Goal: Task Accomplishment & Management: Complete application form

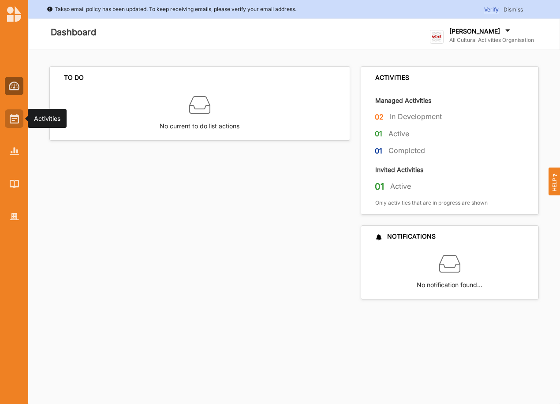
click at [11, 120] on img at bounding box center [14, 119] width 9 height 10
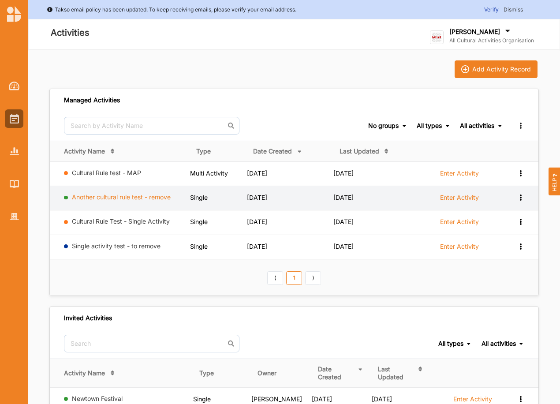
click at [97, 198] on link "Another cultural rule test - remove" at bounding box center [121, 196] width 99 height 7
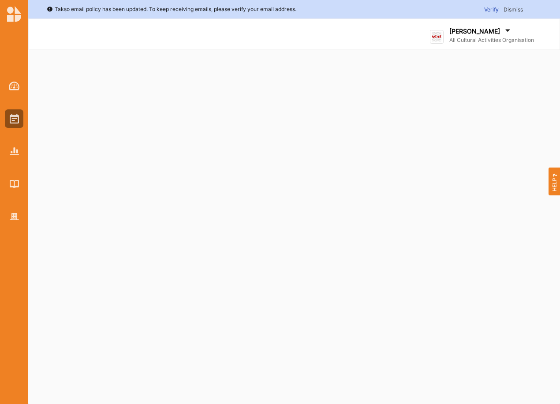
select select "2"
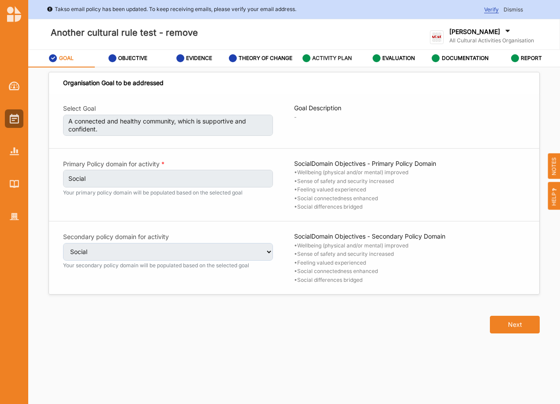
click at [330, 58] on label "ACTIVITY PLAN" at bounding box center [332, 58] width 40 height 7
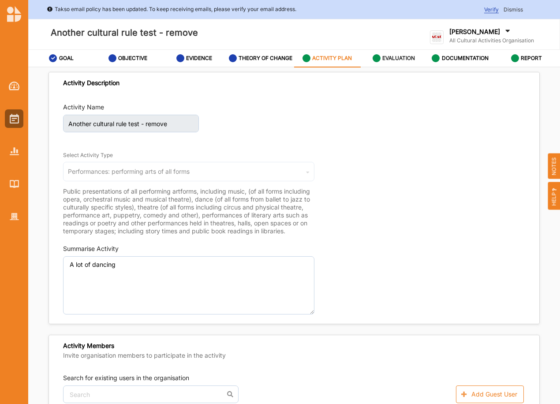
click at [394, 55] on label "EVALUATION" at bounding box center [398, 58] width 33 height 7
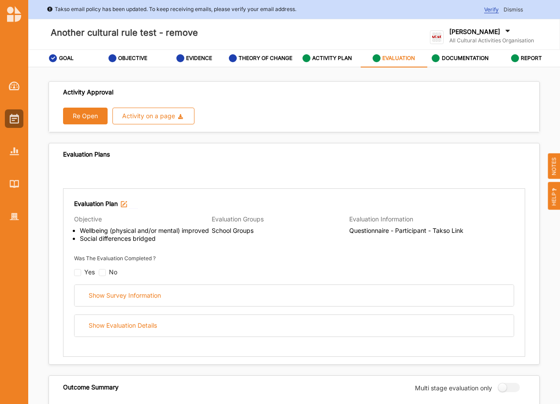
click at [84, 115] on button "Re Open" at bounding box center [85, 116] width 45 height 17
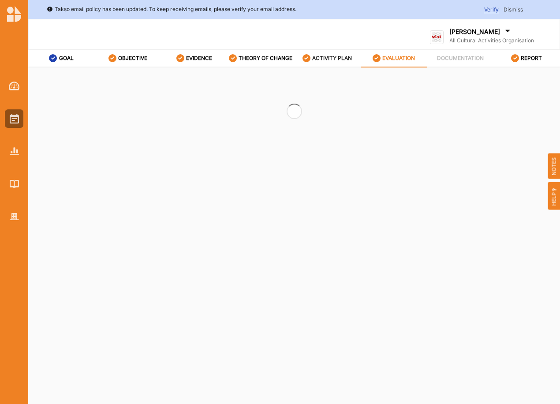
click at [313, 60] on label "ACTIVITY PLAN" at bounding box center [332, 58] width 40 height 7
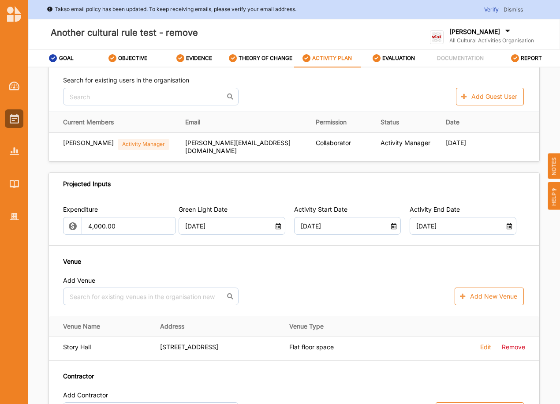
scroll to position [294, 0]
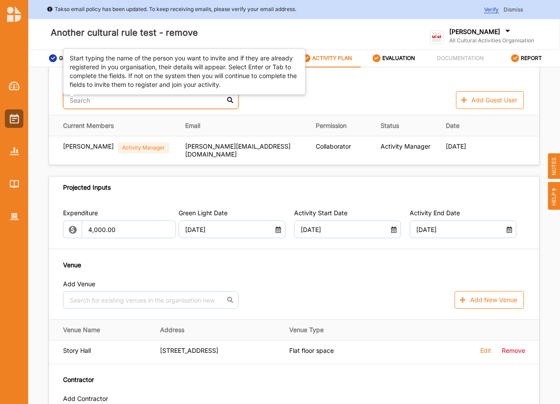
click at [114, 109] on input "text" at bounding box center [150, 100] width 175 height 18
click at [110, 131] on div "[PERSON_NAME]" at bounding box center [150, 121] width 175 height 19
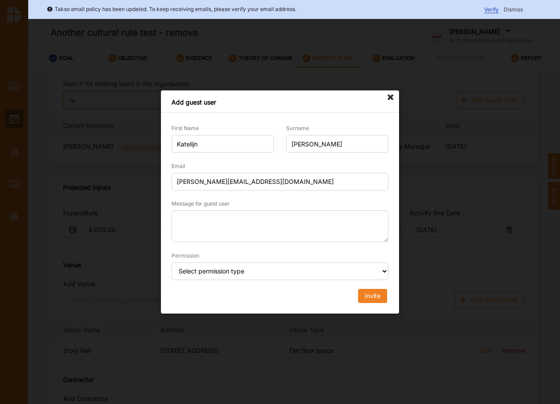
type input "ra"
click at [390, 93] on icon at bounding box center [390, 97] width 14 height 14
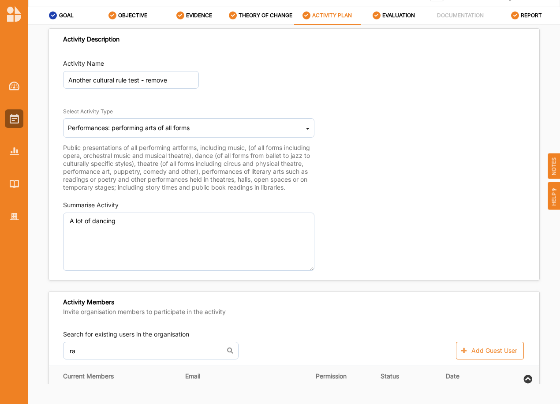
scroll to position [0, 0]
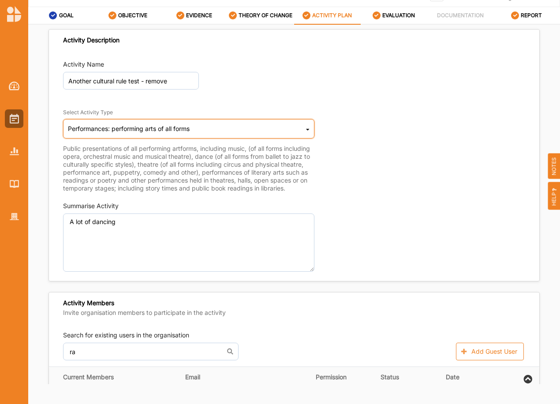
click at [306, 125] on icon at bounding box center [308, 131] width 4 height 18
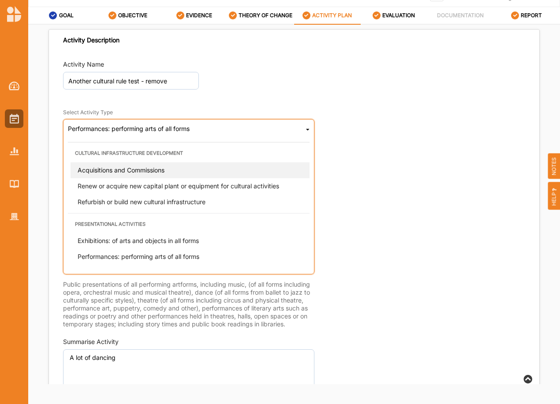
click at [164, 167] on span "Acquisitions and Commissions" at bounding box center [121, 169] width 87 height 7
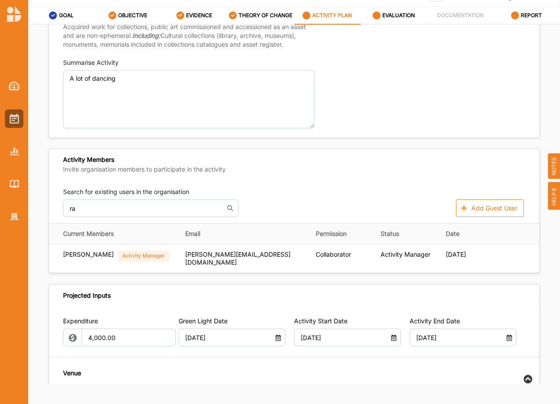
scroll to position [115, 0]
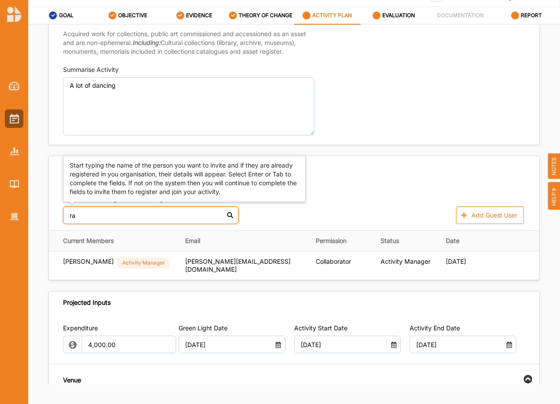
drag, startPoint x: 95, startPoint y: 211, endPoint x: 33, endPoint y: 215, distance: 62.7
click at [33, 215] on div "Activity Description Activity Name Another cultural rule test - remove Select A…" at bounding box center [294, 204] width 532 height 359
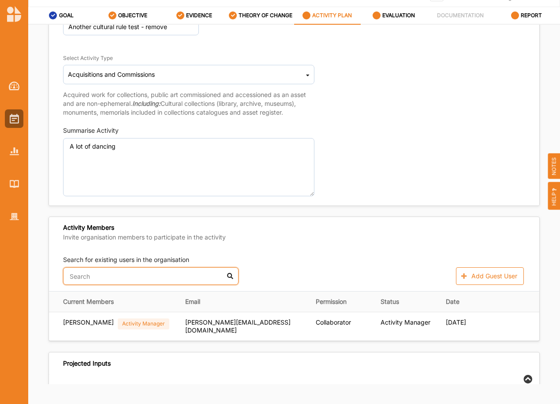
scroll to position [41, 0]
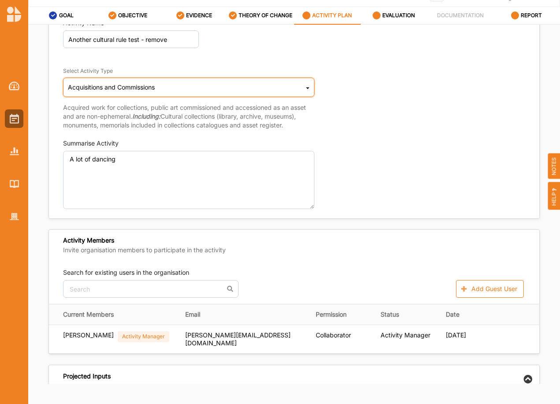
click at [306, 88] on icon at bounding box center [308, 90] width 4 height 18
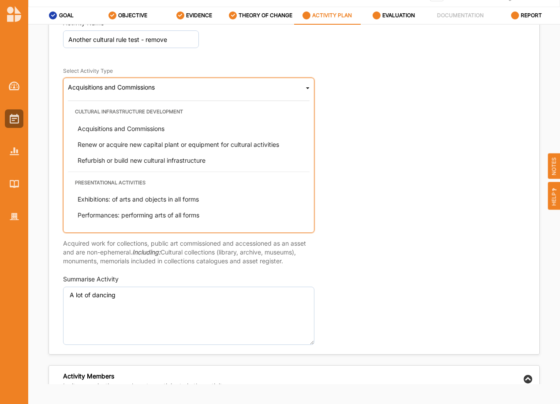
click at [132, 146] on span "Renew or acquire new capital plant or equipment for cultural activities" at bounding box center [178, 144] width 201 height 7
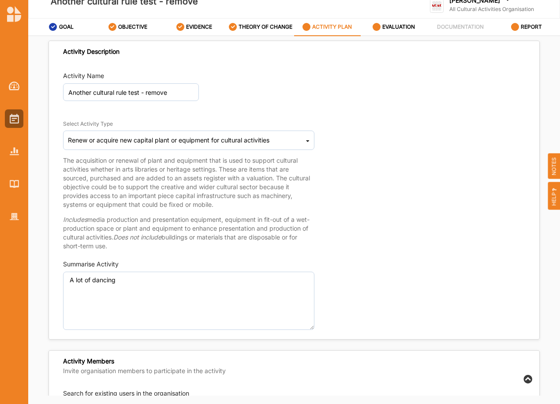
scroll to position [28, 0]
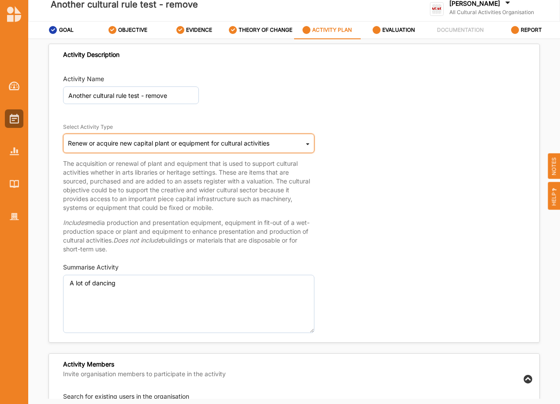
click at [309, 141] on div "Renew or acquire new capital plant or equipment for cultural activities Cultura…" at bounding box center [188, 143] width 251 height 19
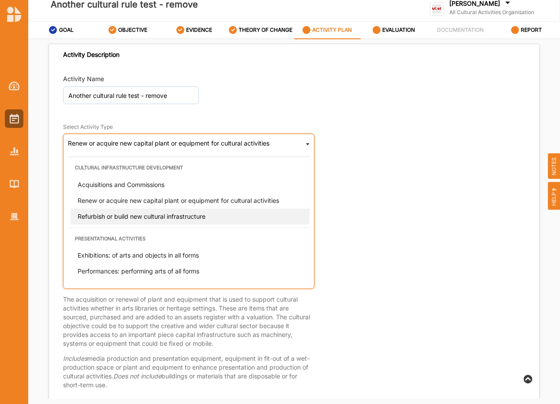
click at [127, 212] on span "Refurbish or build new cultural infrastructure" at bounding box center [142, 215] width 128 height 7
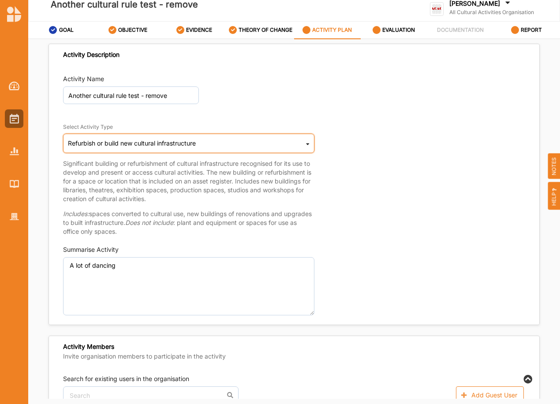
click at [306, 144] on icon at bounding box center [308, 146] width 4 height 18
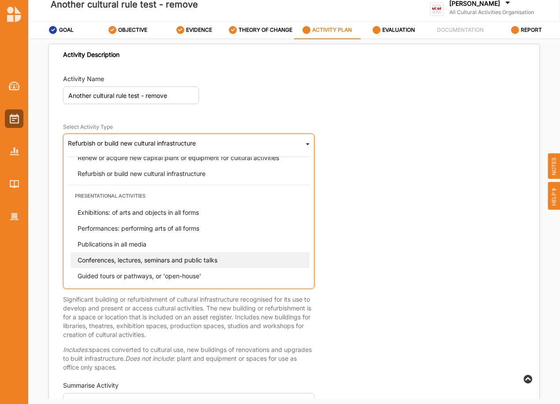
scroll to position [59, 0]
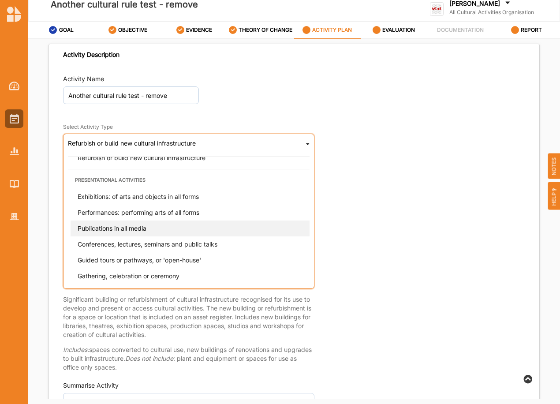
click at [123, 228] on span "Publications in all media" at bounding box center [112, 227] width 69 height 7
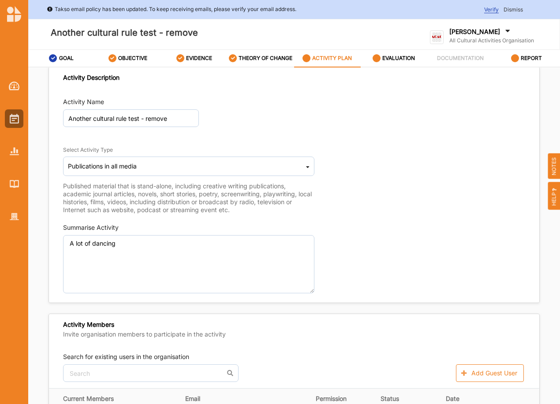
scroll to position [0, 0]
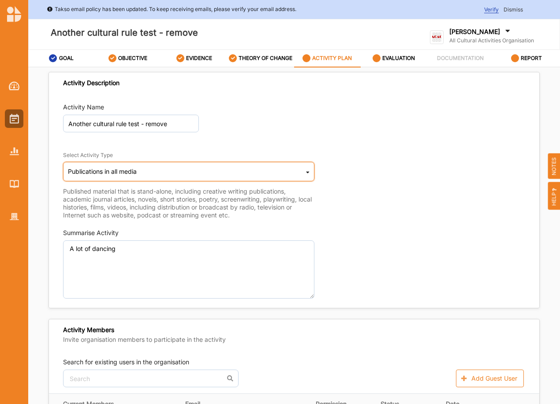
click at [306, 171] on icon at bounding box center [308, 174] width 4 height 18
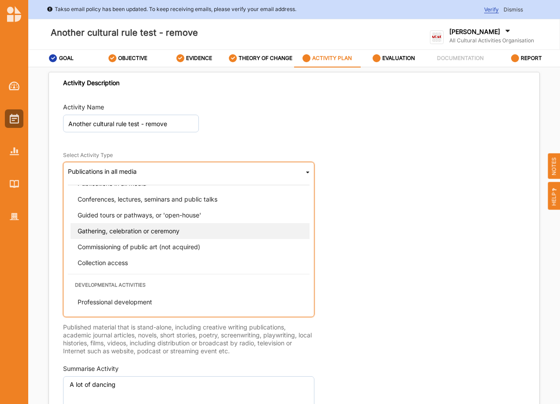
scroll to position [132, 0]
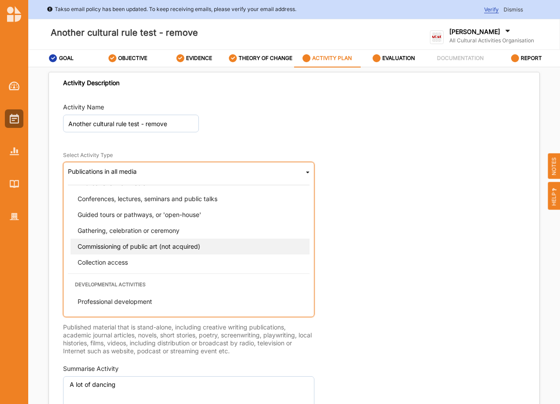
click at [167, 244] on span "Commissioning of public art (not acquired)" at bounding box center [139, 245] width 123 height 7
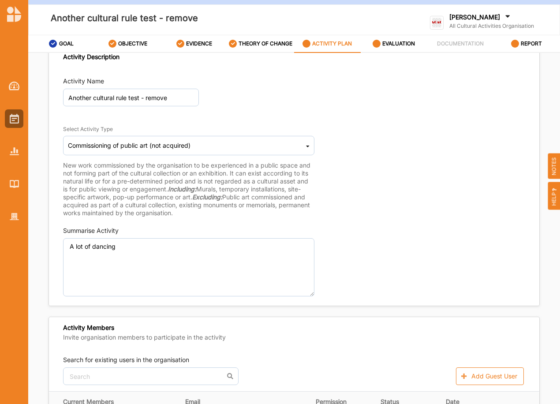
scroll to position [0, 0]
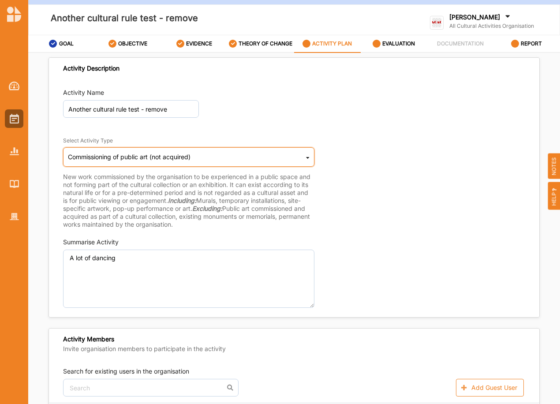
click at [211, 160] on div "Commissioning of public art (not acquired) Cultural infrastructure development …" at bounding box center [188, 156] width 251 height 19
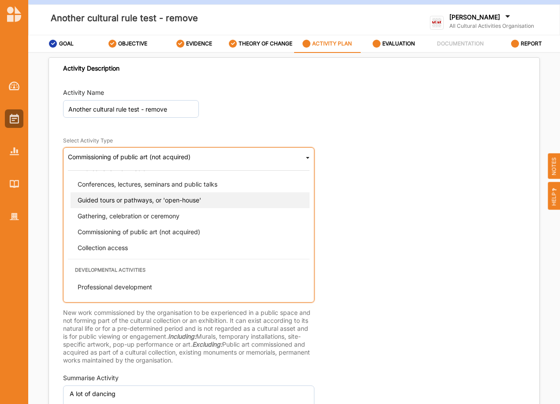
scroll to position [147, 0]
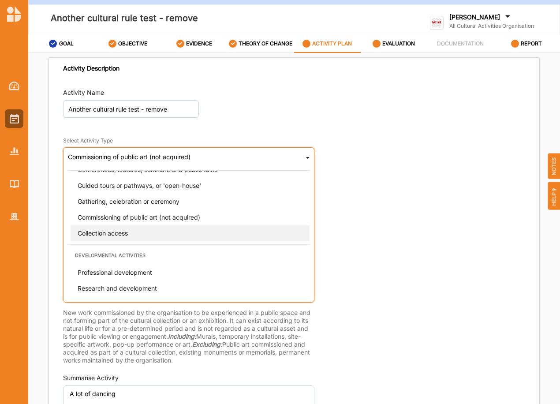
click at [111, 232] on span "Collection access" at bounding box center [103, 232] width 50 height 7
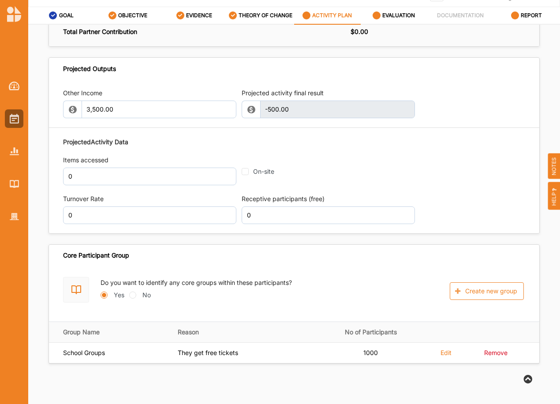
scroll to position [841, 0]
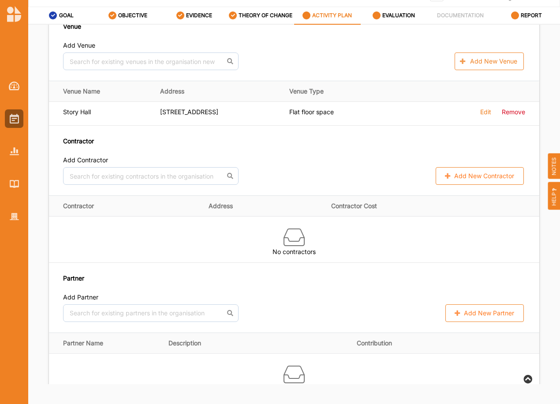
drag, startPoint x: 261, startPoint y: 283, endPoint x: 262, endPoint y: 301, distance: 17.2
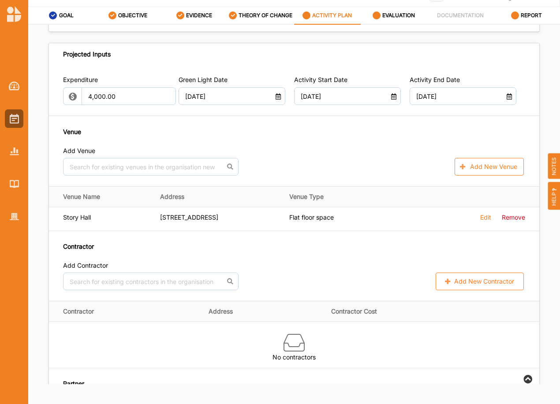
scroll to position [0, 0]
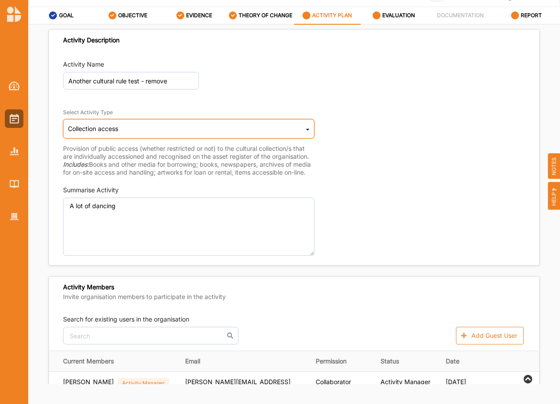
click at [306, 130] on icon at bounding box center [308, 131] width 4 height 18
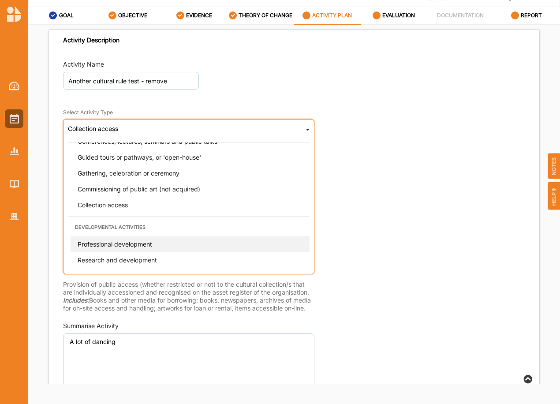
click at [156, 244] on div "Professional development" at bounding box center [192, 244] width 242 height 16
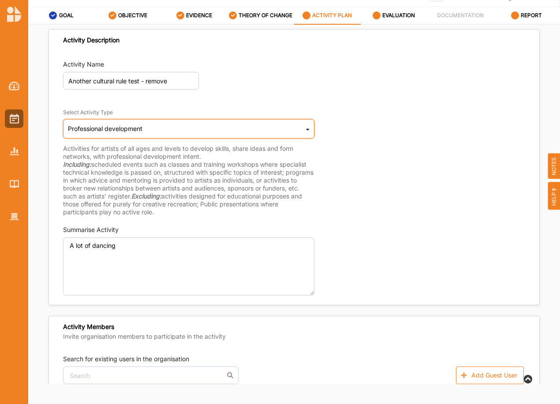
click at [92, 130] on div "Professional development" at bounding box center [105, 129] width 74 height 6
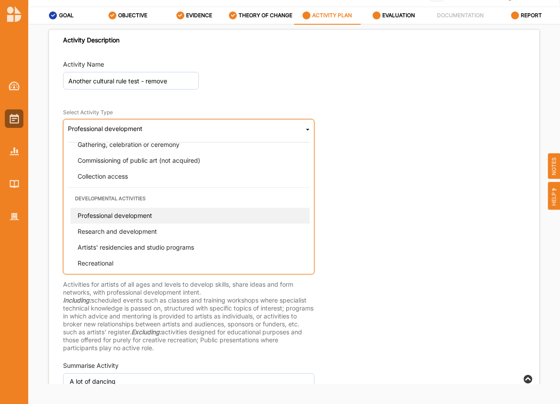
scroll to position [220, 0]
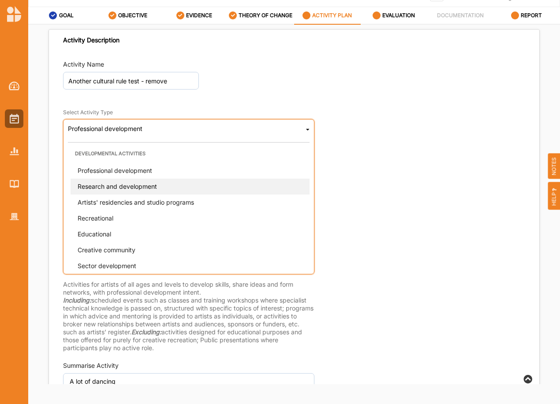
click at [104, 186] on span "Research and development" at bounding box center [117, 185] width 79 height 7
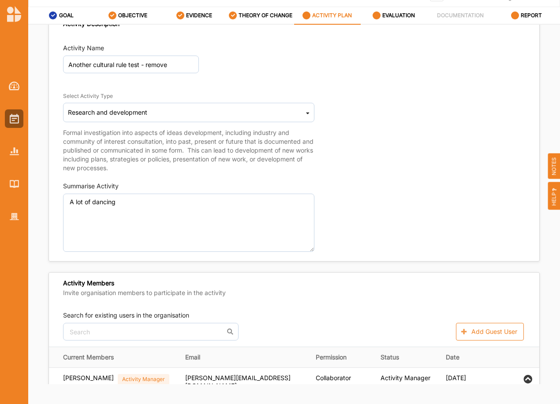
scroll to position [0, 0]
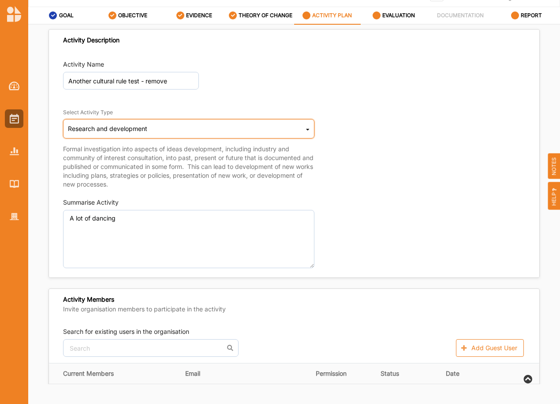
click at [303, 130] on div "Research and development Cultural infrastructure development Acquisitions and C…" at bounding box center [188, 128] width 251 height 19
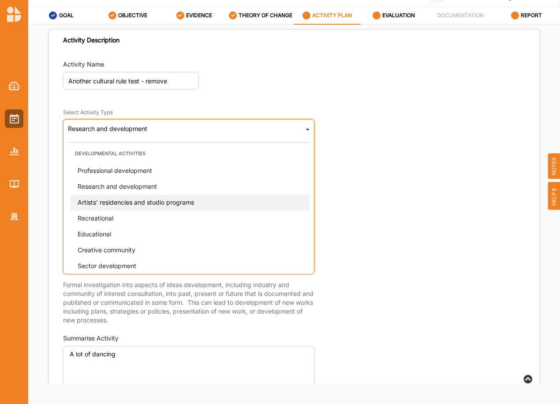
click at [119, 204] on span "Artists' residencies and studio programs" at bounding box center [136, 201] width 116 height 7
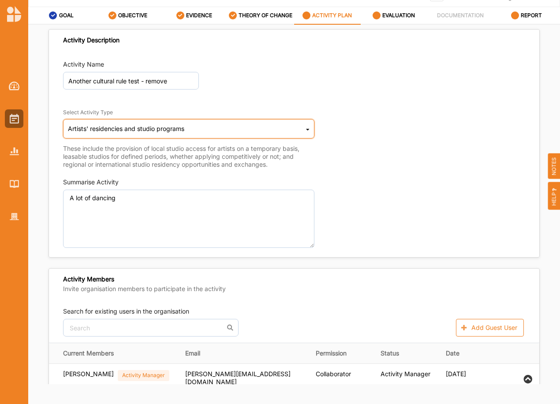
click at [223, 132] on div "Artists' residencies and studio programs Cultural infrastructure development Ac…" at bounding box center [188, 128] width 251 height 19
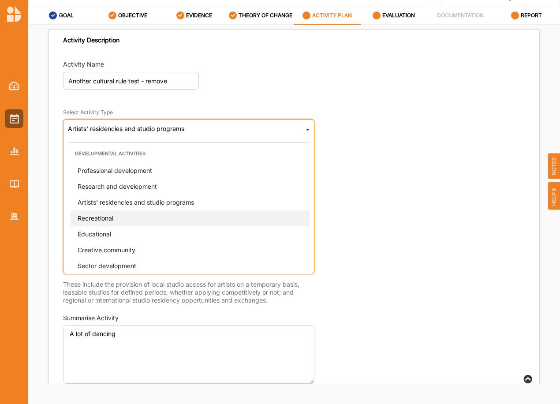
click at [108, 219] on span "Recreational" at bounding box center [96, 217] width 36 height 7
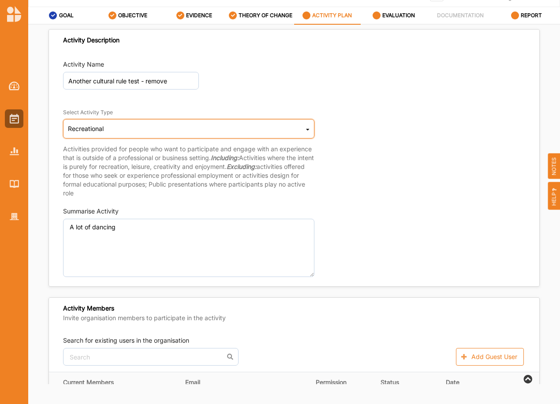
click at [306, 132] on icon at bounding box center [308, 131] width 4 height 18
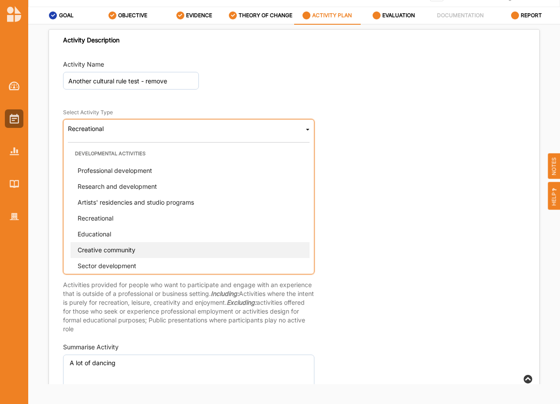
click at [131, 247] on span "Creative community" at bounding box center [107, 249] width 58 height 7
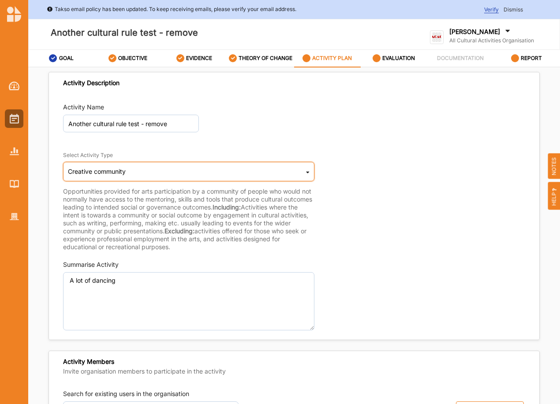
drag, startPoint x: 177, startPoint y: 169, endPoint x: 177, endPoint y: 173, distance: 4.4
click at [176, 166] on div "Creative community Cultural infrastructure development Acquisitions and Commiss…" at bounding box center [188, 171] width 251 height 19
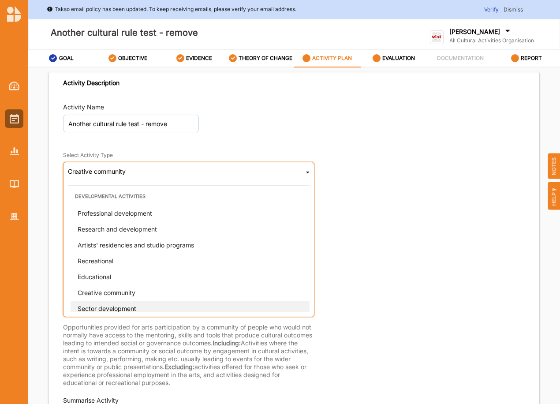
click at [133, 308] on span "Sector development" at bounding box center [107, 308] width 59 height 7
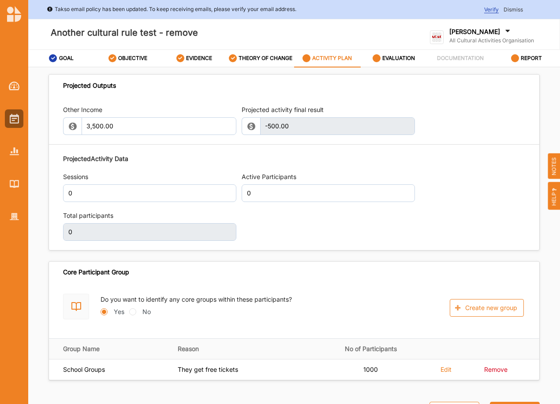
scroll to position [884, 0]
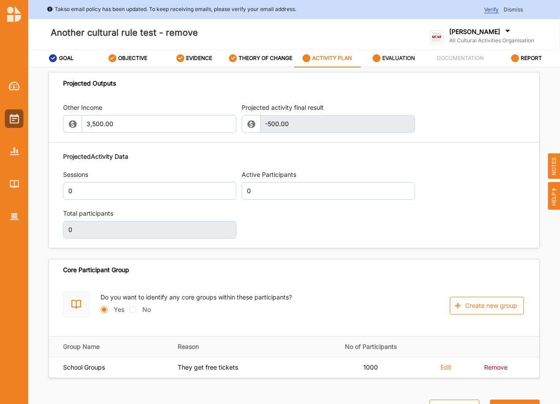
click at [392, 54] on div "EVALUATION" at bounding box center [393, 58] width 43 height 16
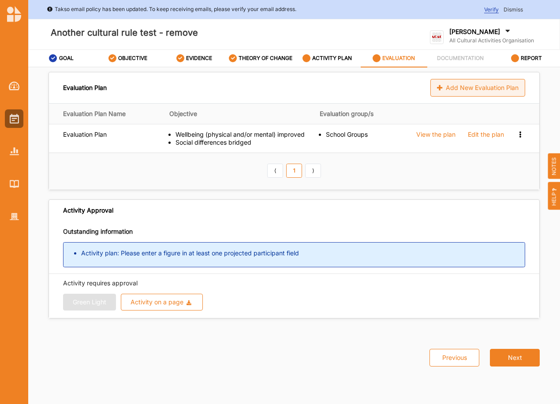
click at [492, 87] on div "Add New Evaluation Plan" at bounding box center [477, 88] width 95 height 18
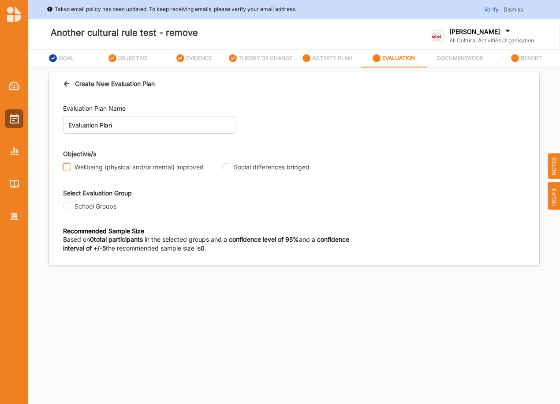
click at [67, 166] on input "Wellbeing (physical and/or mental) improved" at bounding box center [66, 166] width 7 height 7
checkbox input "true"
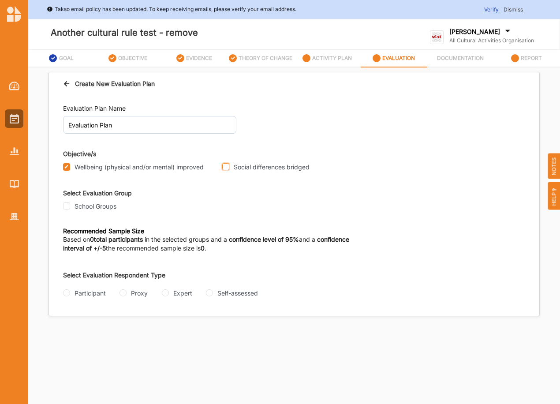
click at [226, 168] on input "Social differences bridged" at bounding box center [225, 166] width 7 height 7
checkbox input "true"
click at [304, 58] on icon at bounding box center [306, 58] width 8 height 8
click at [67, 293] on input "Participant" at bounding box center [66, 292] width 7 height 7
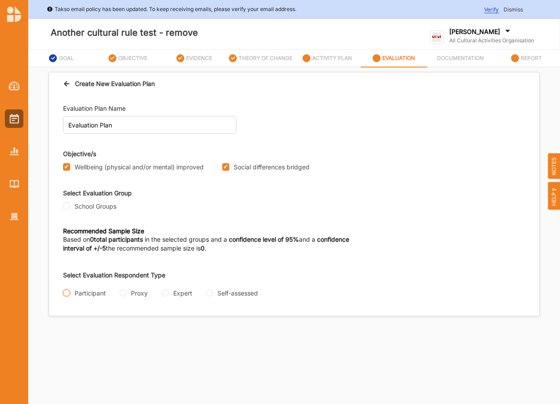
radio input "true"
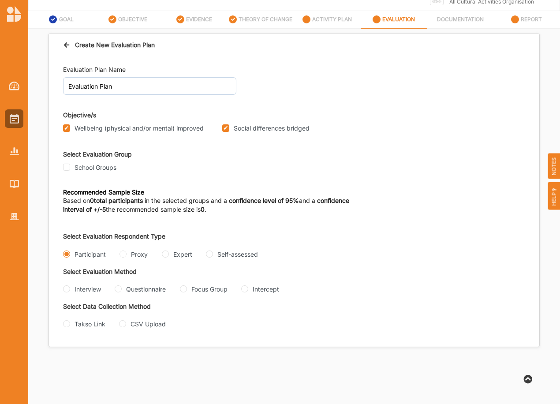
scroll to position [43, 0]
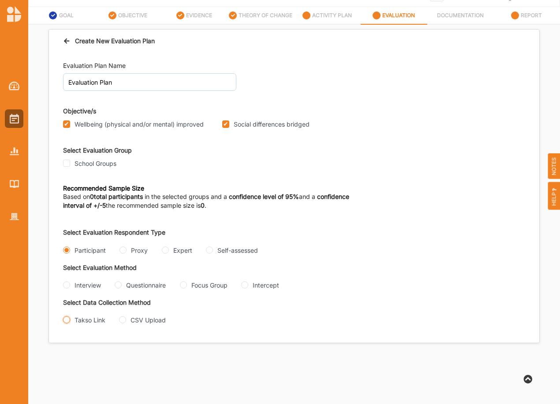
click at [68, 323] on input "Takso Link" at bounding box center [66, 319] width 7 height 7
radio input "true"
click at [69, 284] on input "Interview" at bounding box center [66, 284] width 7 height 7
radio input "true"
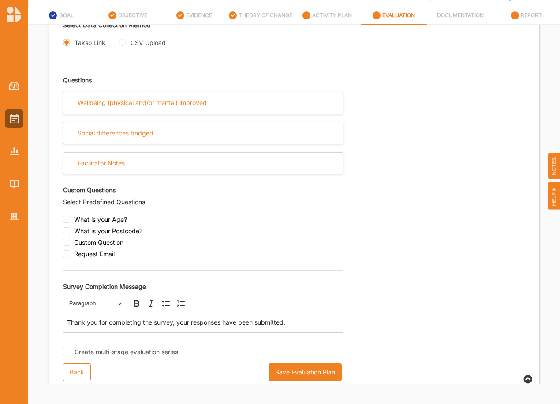
scroll to position [279, 0]
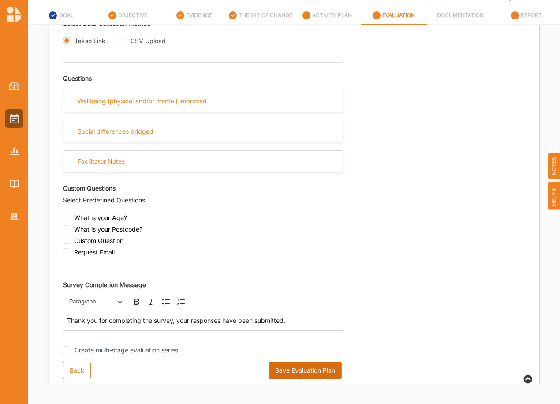
click at [294, 375] on button "Save Evaluation Plan" at bounding box center [304, 370] width 73 height 18
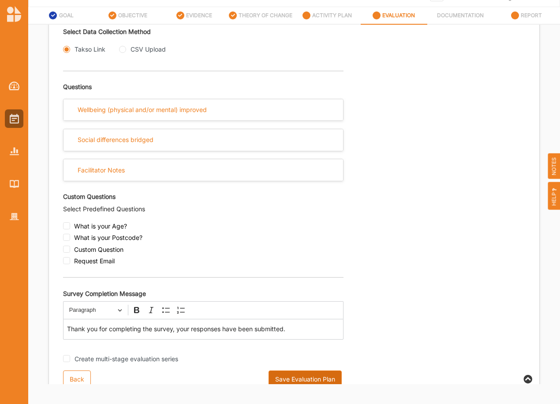
scroll to position [287, 0]
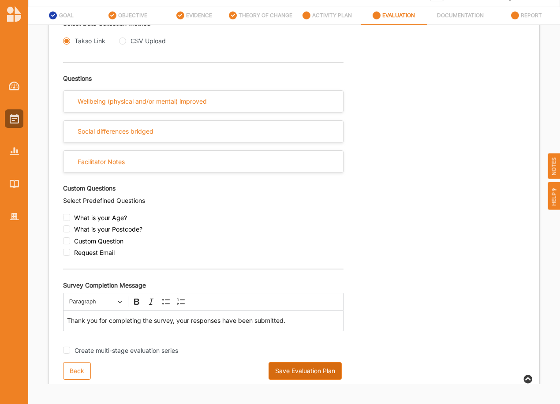
click at [307, 376] on button "Save Evaluation Plan" at bounding box center [304, 371] width 73 height 18
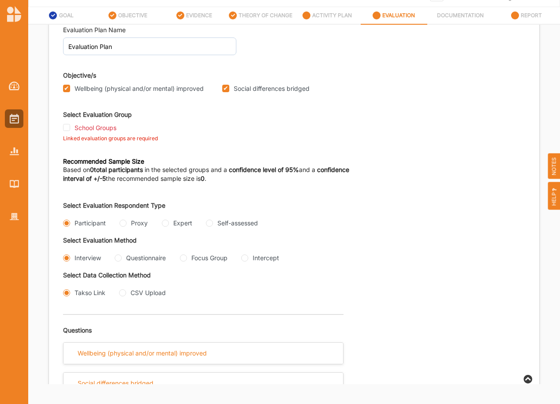
scroll to position [24, 0]
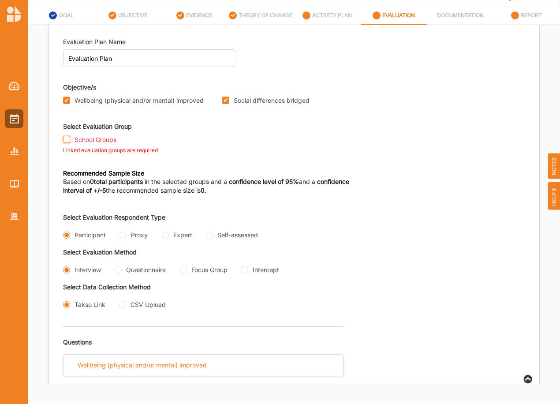
click at [66, 137] on input "School Groups" at bounding box center [66, 139] width 7 height 7
checkbox input "true"
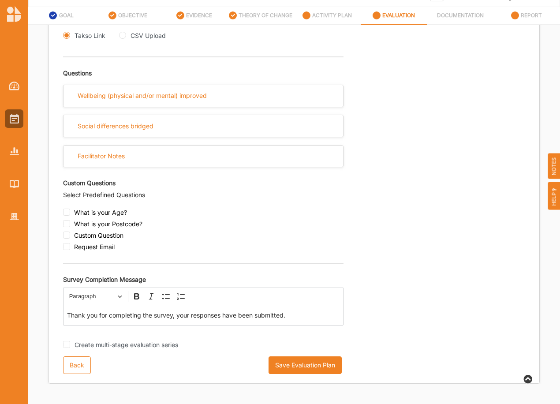
scroll to position [294, 0]
click at [321, 365] on button "Save Evaluation Plan" at bounding box center [304, 365] width 73 height 18
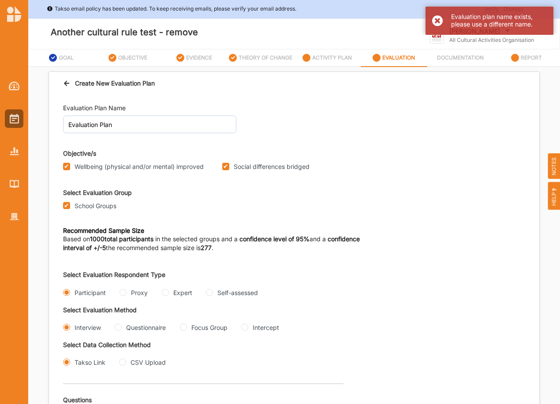
scroll to position [0, 0]
click at [145, 125] on input "Evaluation Plan" at bounding box center [149, 125] width 173 height 18
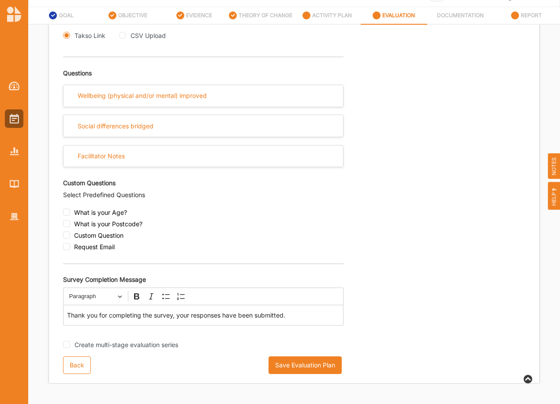
scroll to position [294, 0]
type input "Evaluation Plan 2"
click at [316, 363] on button "Save Evaluation Plan" at bounding box center [304, 365] width 73 height 18
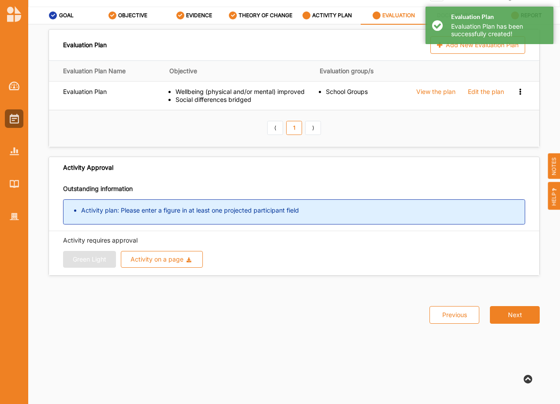
scroll to position [0, 0]
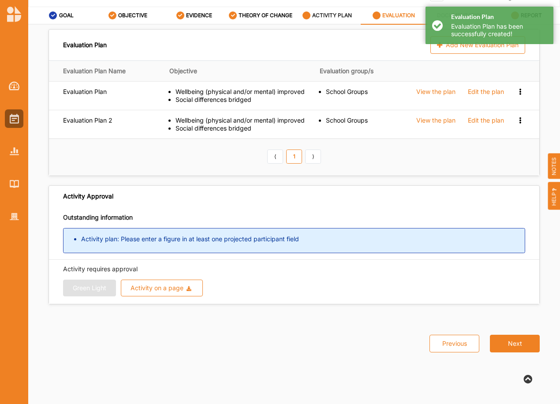
click at [323, 15] on label "ACTIVITY PLAN" at bounding box center [332, 15] width 40 height 7
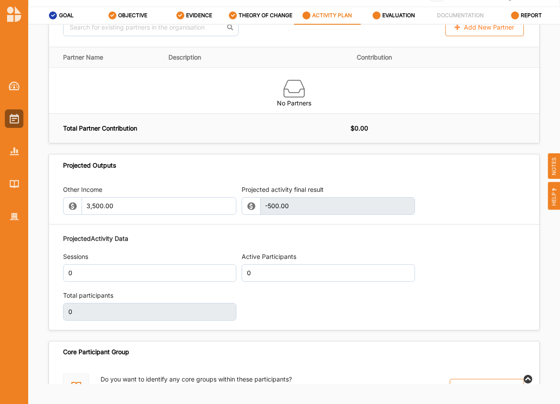
scroll to position [837, 0]
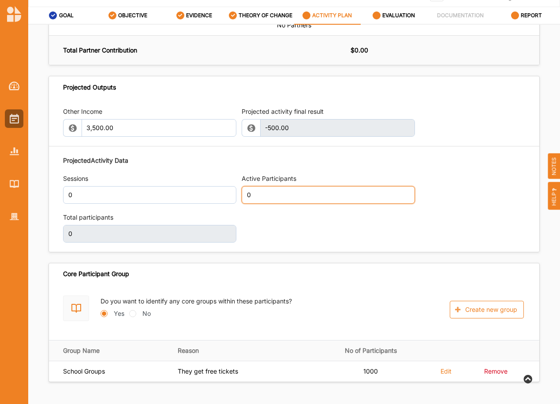
drag, startPoint x: 243, startPoint y: 195, endPoint x: 221, endPoint y: 195, distance: 22.0
click at [221, 195] on div "Projected Activity Data Sessions 0 Active Participants 0 Total participants 0" at bounding box center [294, 199] width 462 height 96
type input "300"
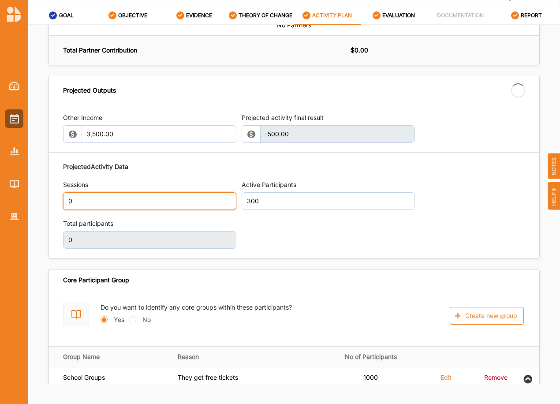
drag, startPoint x: 71, startPoint y: 194, endPoint x: 66, endPoint y: 196, distance: 5.6
click at [66, 196] on input "0" at bounding box center [149, 201] width 173 height 18
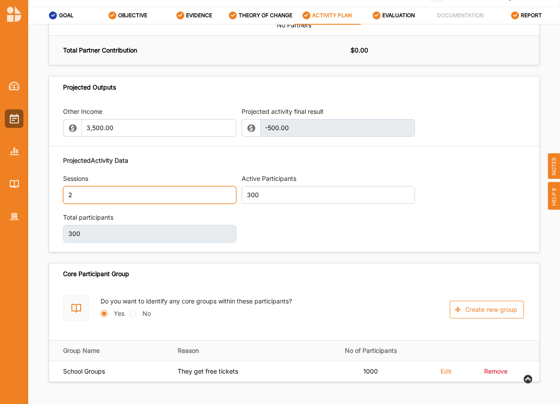
type input "2"
click at [247, 220] on div "Projected Activity Data Sessions 2 Active Participants 300 Total participants 0" at bounding box center [294, 199] width 462 height 96
click at [379, 13] on icon at bounding box center [376, 15] width 8 height 8
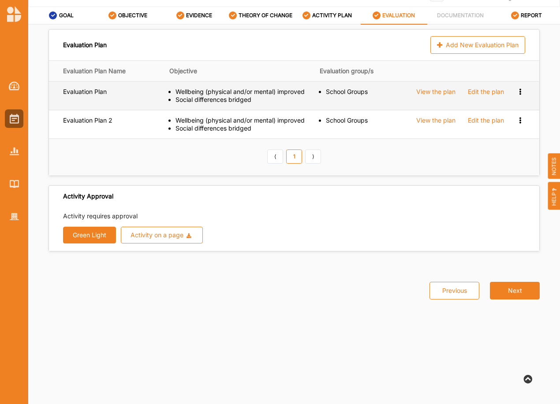
click at [488, 88] on div "Edit the plan" at bounding box center [486, 92] width 36 height 8
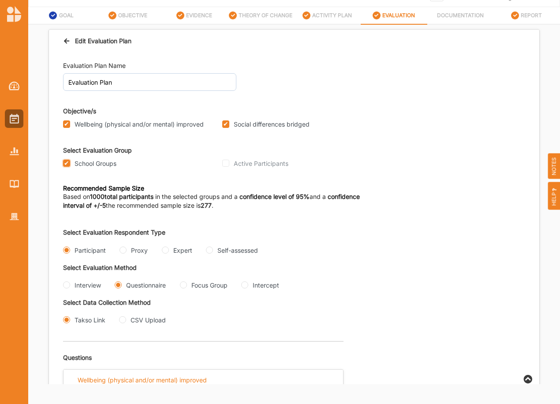
drag, startPoint x: 64, startPoint y: 161, endPoint x: 74, endPoint y: 165, distance: 10.3
click at [64, 161] on input "School Groups" at bounding box center [66, 163] width 7 height 7
checkbox input "false"
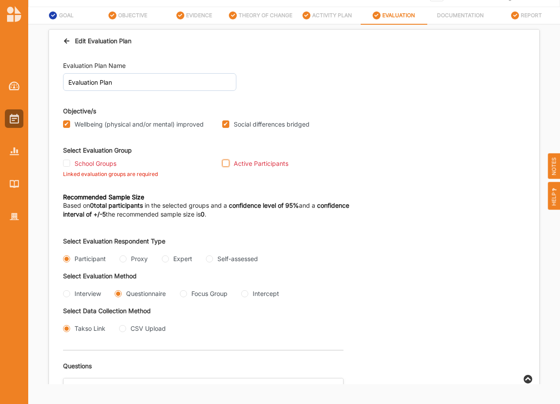
click at [224, 163] on input "Active Participants" at bounding box center [225, 163] width 7 height 7
checkbox input "true"
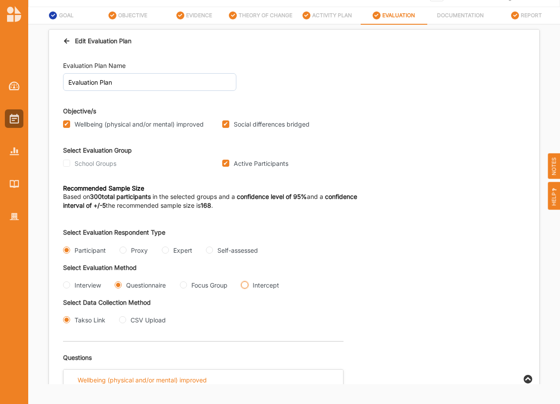
click at [241, 288] on input "Intercept" at bounding box center [244, 284] width 7 height 7
radio input "true"
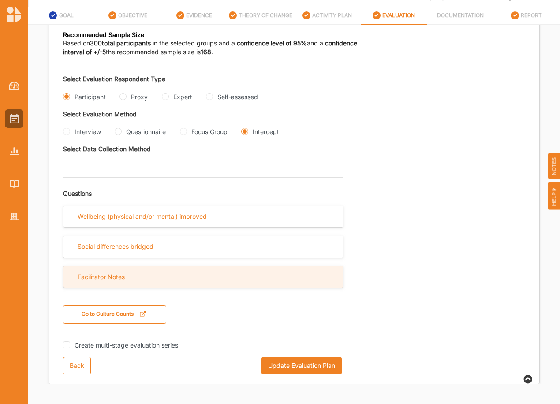
scroll to position [164, 0]
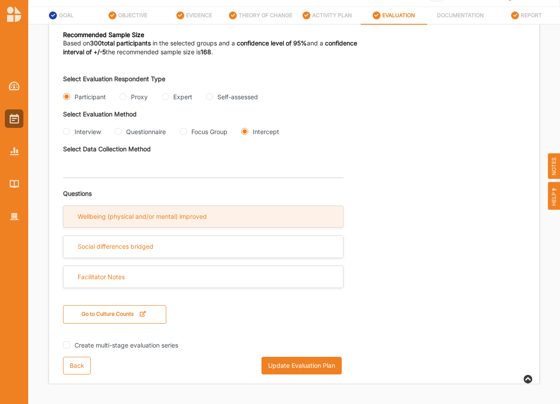
click at [207, 218] on div "Wellbeing (physical and/or mental) improved" at bounding box center [142, 216] width 129 height 8
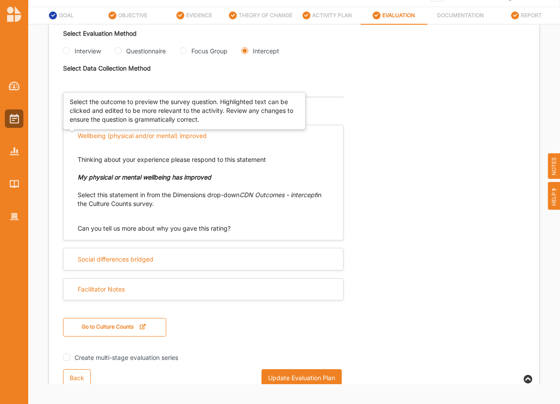
scroll to position [252, 0]
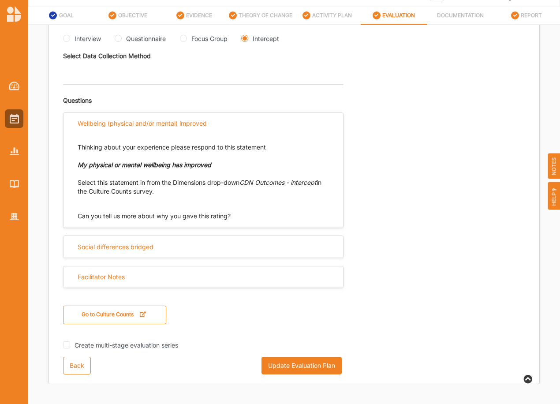
click at [103, 124] on div "Wellbeing (physical and/or mental) improved" at bounding box center [142, 123] width 129 height 8
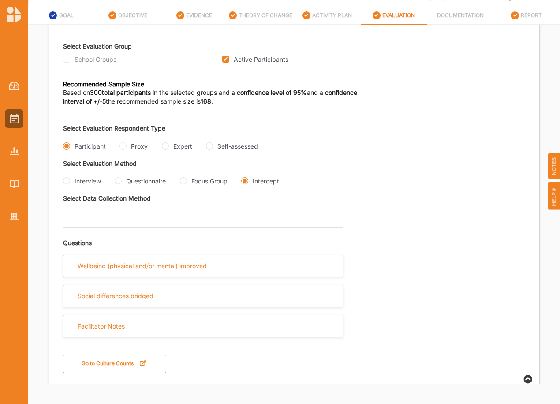
scroll to position [134, 0]
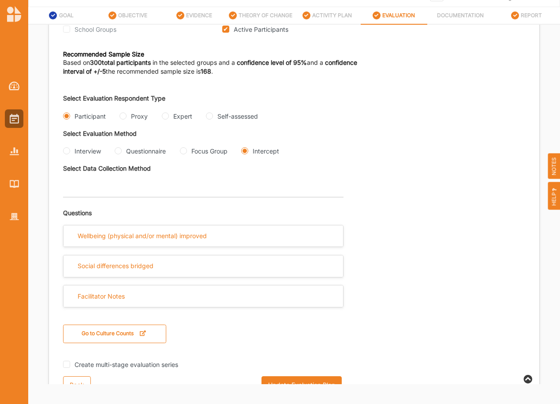
click at [104, 197] on div "Select Evaluation Respondent Type Participant Proxy Expert Self-assessed Select…" at bounding box center [294, 142] width 462 height 110
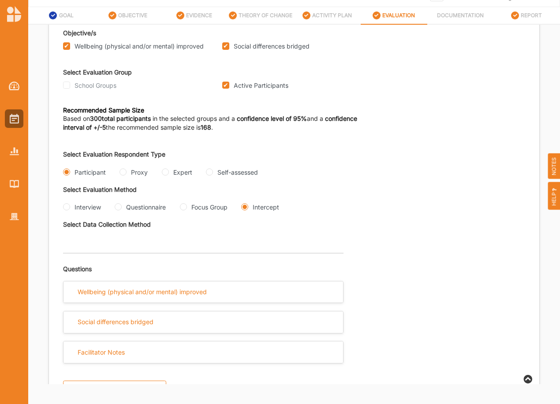
scroll to position [61, 0]
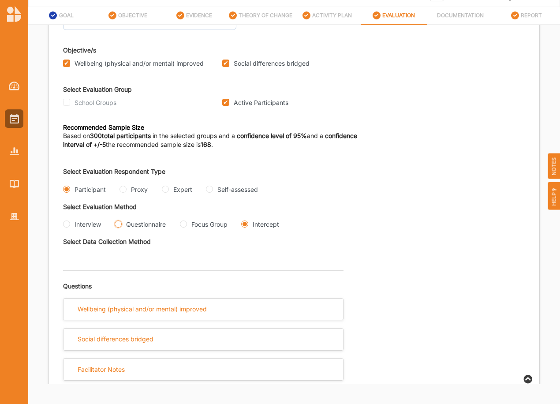
click at [118, 222] on input "Questionnaire" at bounding box center [118, 223] width 7 height 7
radio input "true"
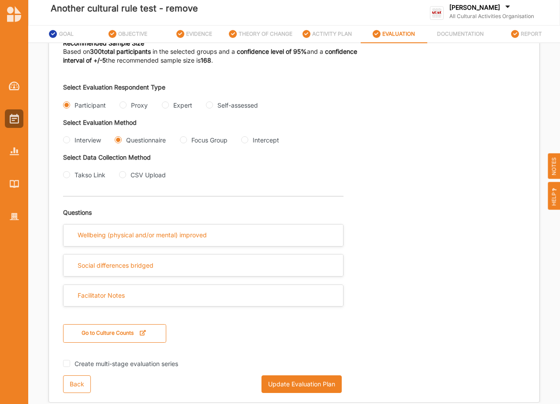
scroll to position [43, 0]
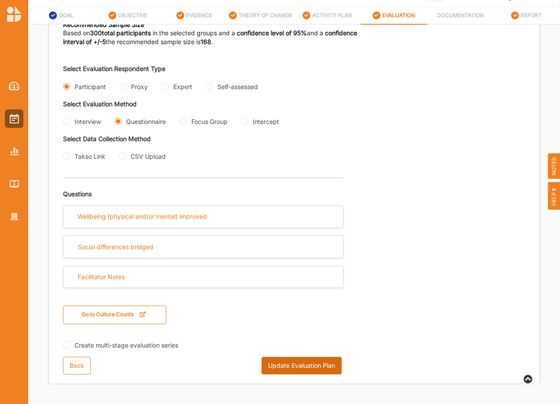
click at [290, 366] on button "Update Evaluation Plan" at bounding box center [301, 366] width 80 height 18
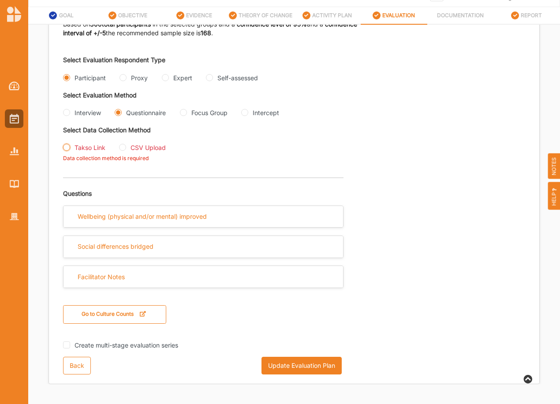
click at [67, 151] on input "Takso Link" at bounding box center [66, 147] width 7 height 7
radio input "true"
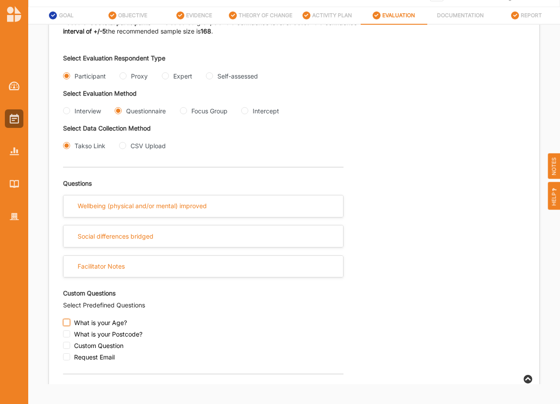
click at [66, 326] on input "checkbox" at bounding box center [66, 322] width 7 height 7
checkbox input "true"
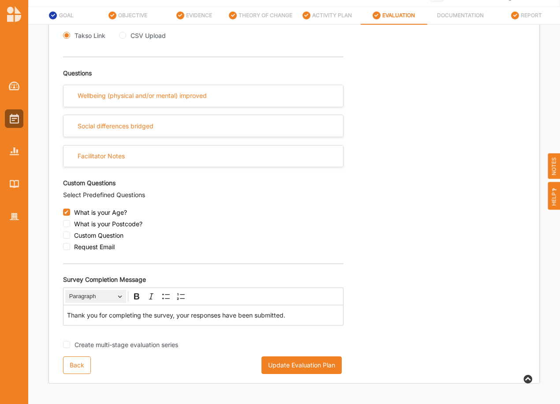
scroll to position [294, 0]
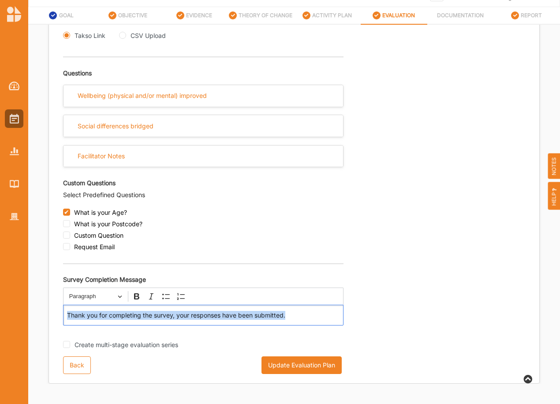
drag, startPoint x: 68, startPoint y: 315, endPoint x: 287, endPoint y: 320, distance: 218.7
click at [287, 320] on div "Thank you for completing the survey, your responses have been submitted." at bounding box center [203, 315] width 280 height 21
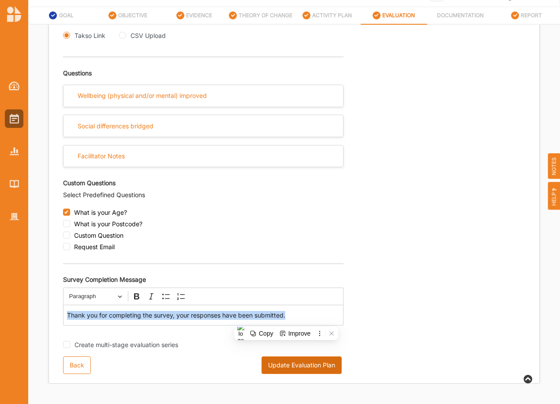
click at [295, 362] on button "Update Evaluation Plan" at bounding box center [301, 365] width 80 height 18
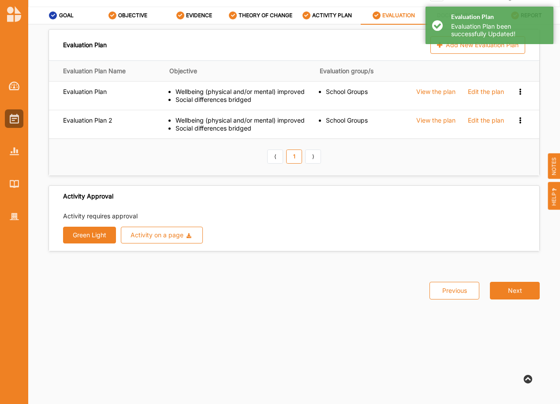
scroll to position [0, 0]
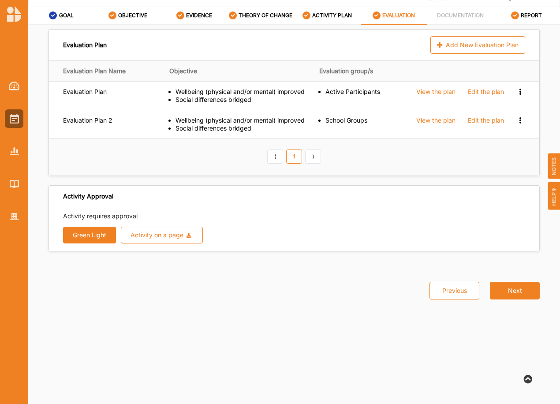
click at [92, 237] on button "Green Light" at bounding box center [89, 235] width 53 height 17
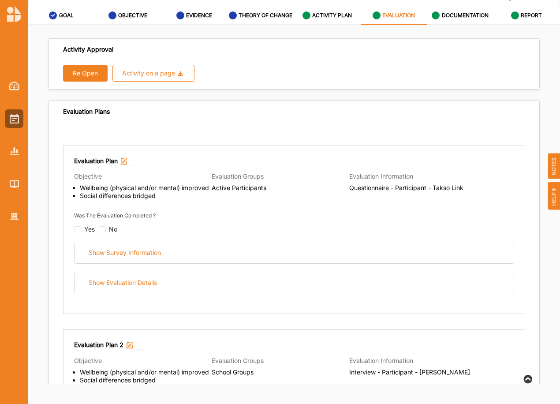
click at [96, 72] on button "Re Open" at bounding box center [85, 73] width 45 height 17
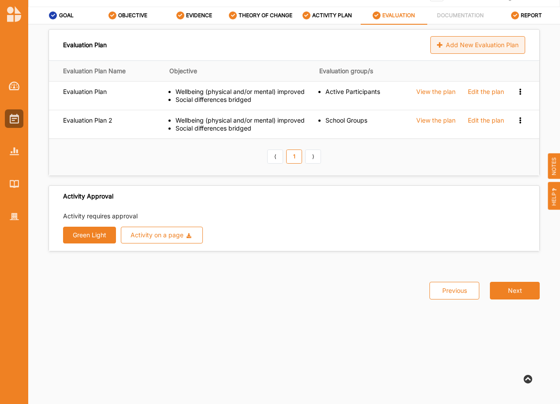
click at [469, 46] on div "Add New Evaluation Plan" at bounding box center [477, 45] width 95 height 18
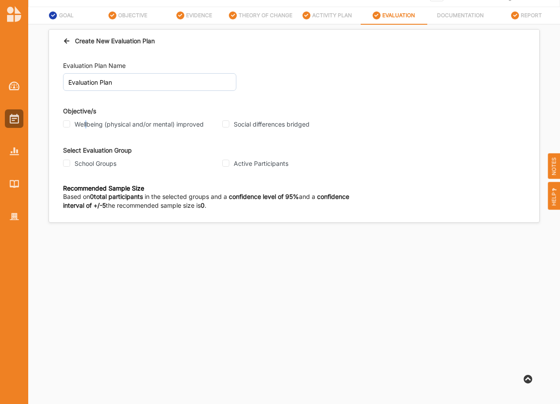
click at [87, 126] on label "Wellbeing (physical and/or mental) improved" at bounding box center [138, 124] width 129 height 8
click at [256, 124] on label "Social differences bridged" at bounding box center [272, 124] width 76 height 8
click at [229, 124] on input "Social differences bridged" at bounding box center [225, 123] width 7 height 7
checkbox input "true"
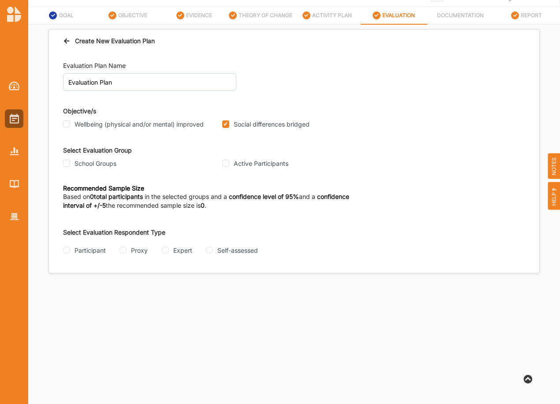
drag, startPoint x: 238, startPoint y: 163, endPoint x: 231, endPoint y: 164, distance: 7.2
click at [238, 163] on label "Active Participants" at bounding box center [261, 164] width 55 height 8
click at [229, 163] on input "Active Participants" at bounding box center [225, 163] width 7 height 7
checkbox input "true"
